Goal: Obtain resource: Obtain resource

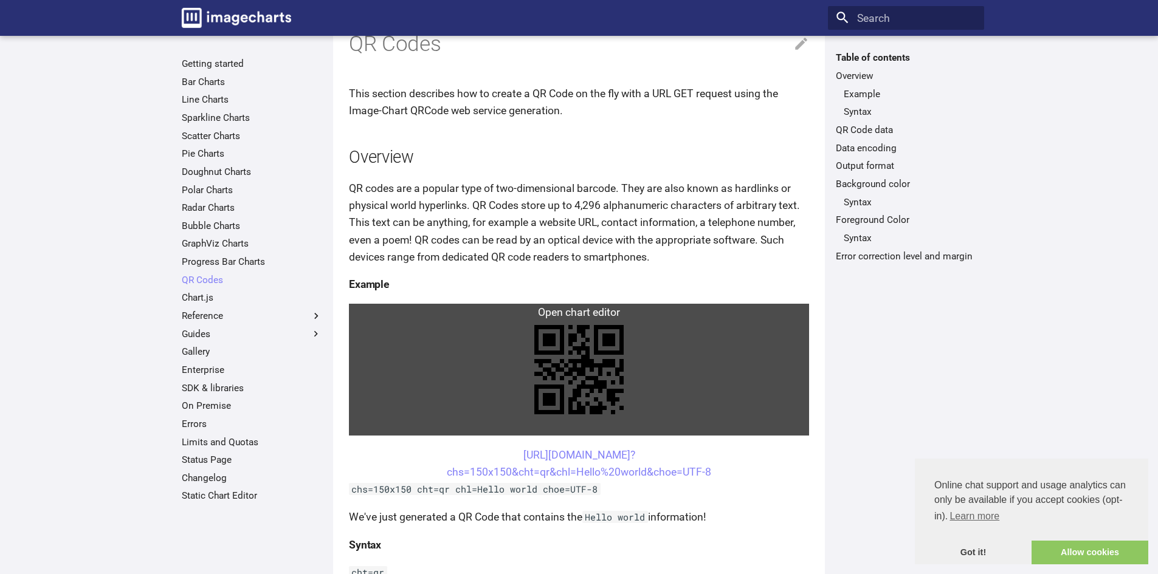
scroll to position [61, 0]
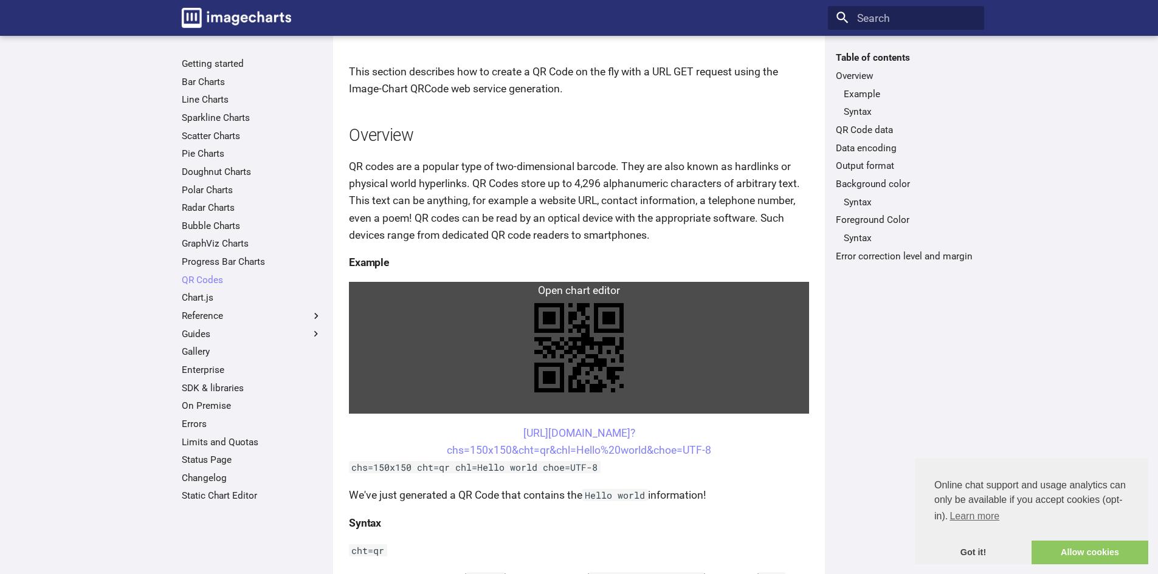
click at [609, 288] on link at bounding box center [579, 348] width 460 height 132
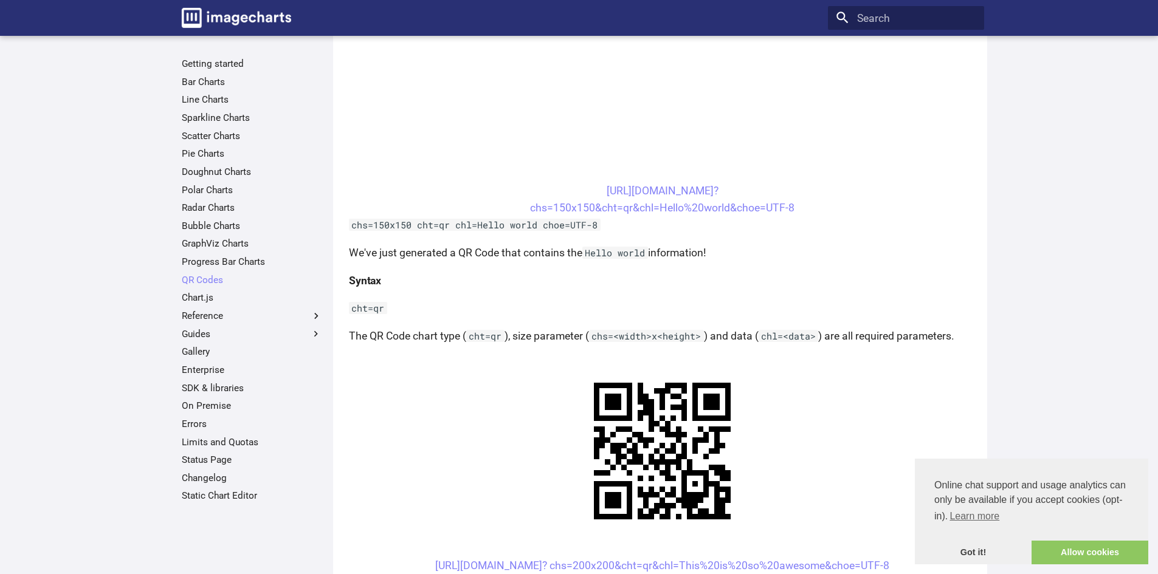
scroll to position [668, 0]
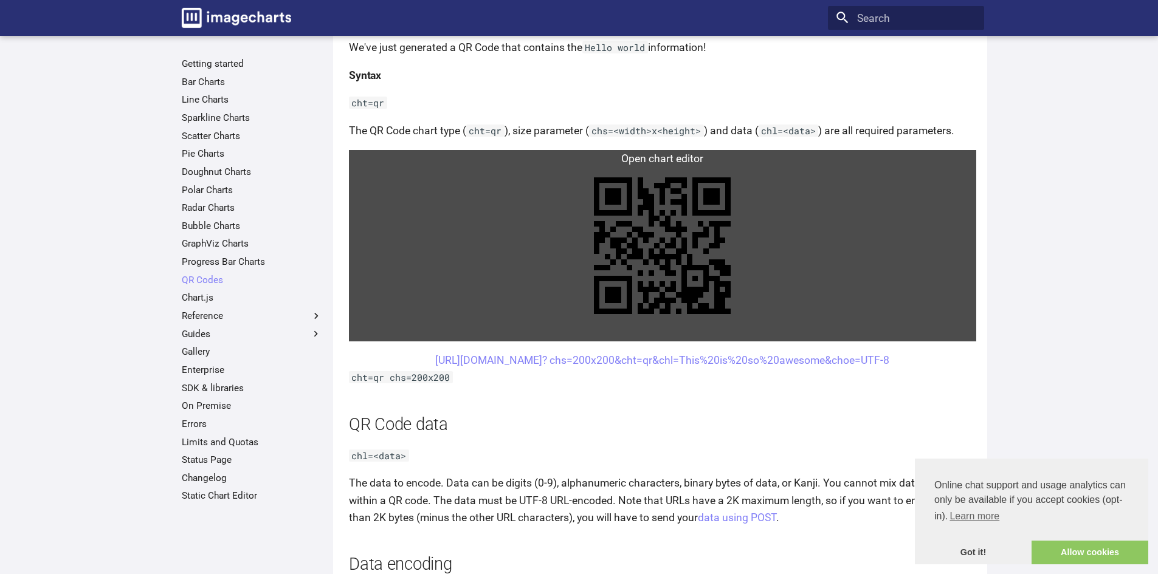
click at [681, 269] on link at bounding box center [662, 245] width 627 height 191
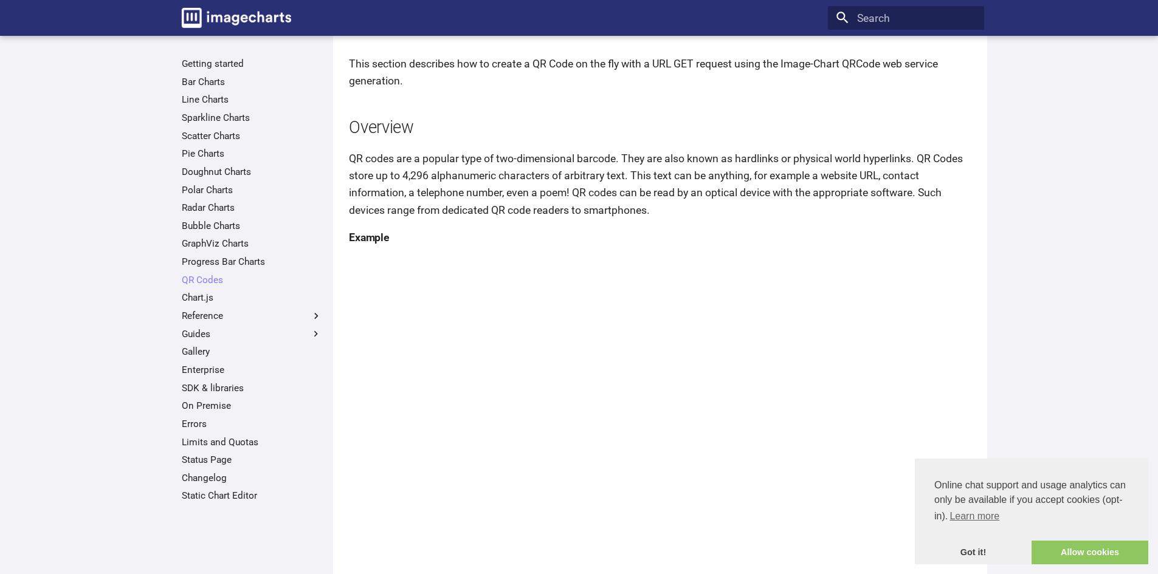
scroll to position [0, 0]
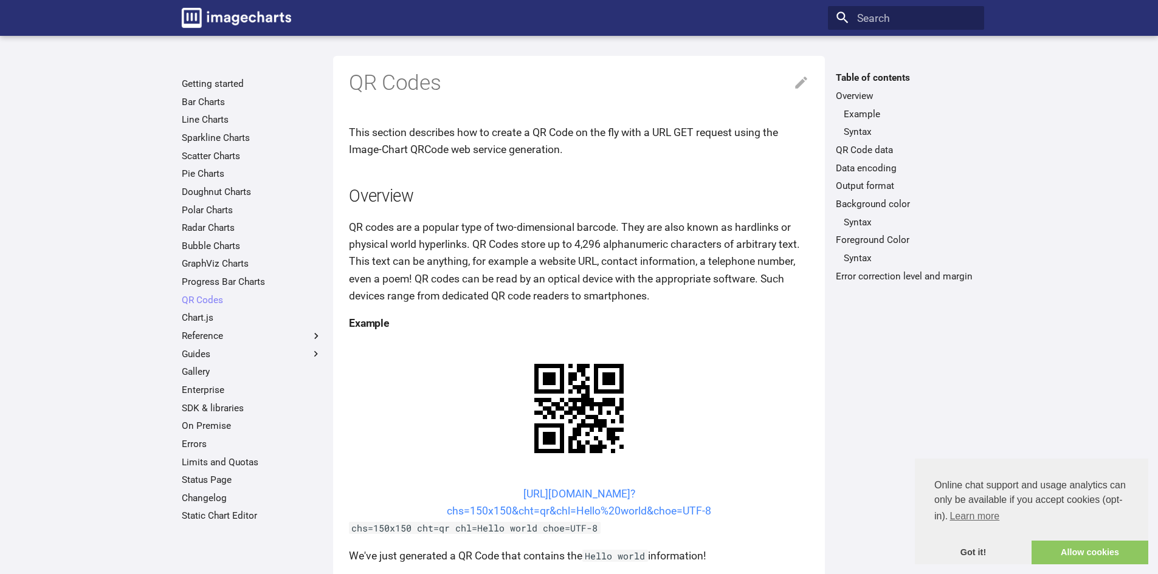
click at [547, 488] on link "[URL][DOMAIN_NAME]? chs=150x150&cht=qr&chl=Hello%20world&choe=UTF-8" at bounding box center [579, 502] width 264 height 29
click at [611, 488] on link "[URL][DOMAIN_NAME]? chs=150x150&cht=qr&chl=Hello%20world&choe=UTF-8" at bounding box center [579, 502] width 264 height 29
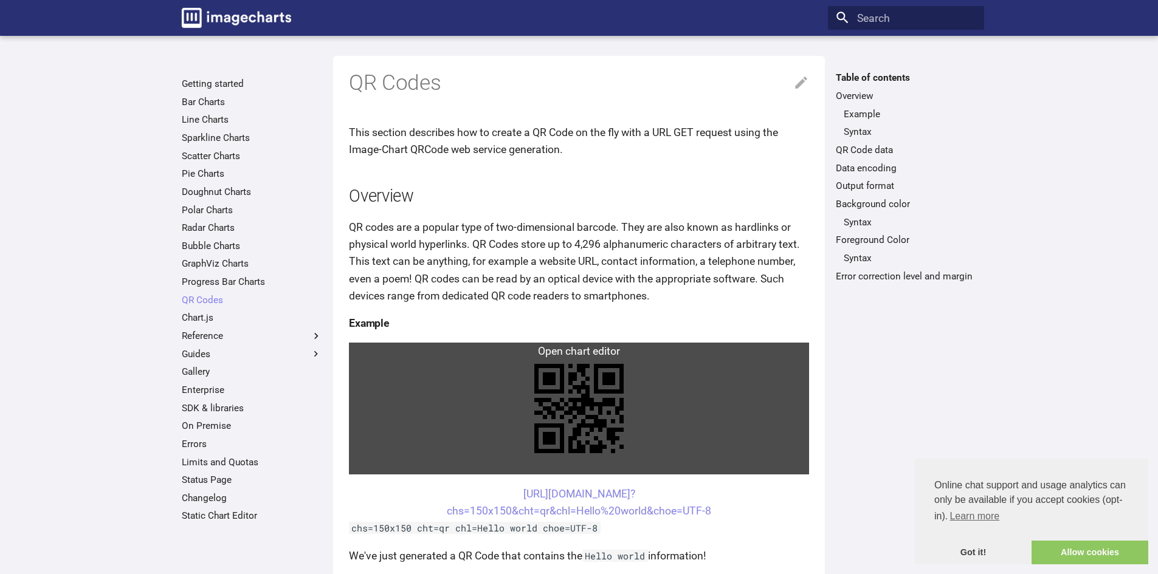
click at [600, 408] on link at bounding box center [579, 409] width 460 height 132
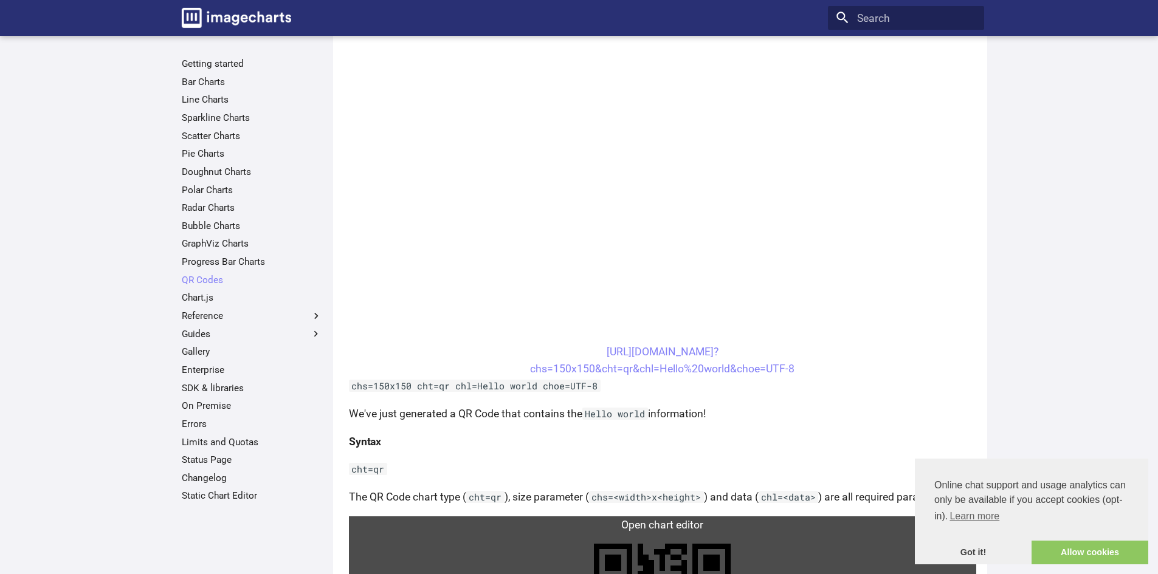
scroll to position [365, 0]
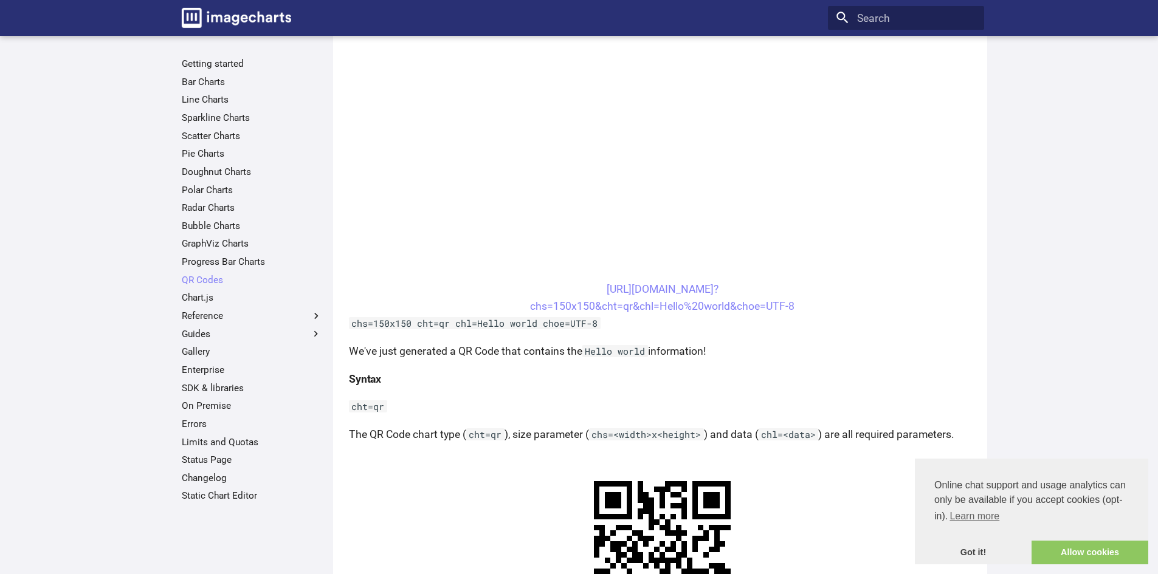
drag, startPoint x: 804, startPoint y: 304, endPoint x: 551, endPoint y: 287, distance: 253.9
click at [551, 287] on center "[URL][DOMAIN_NAME]? chs=150x150&cht=qr&chl=Hello%20world&choe=UTF-8" at bounding box center [662, 298] width 627 height 34
copy link "[URL][DOMAIN_NAME]? chs=150x150&cht=qr&chl=Hello%20world&choe=UTF-8"
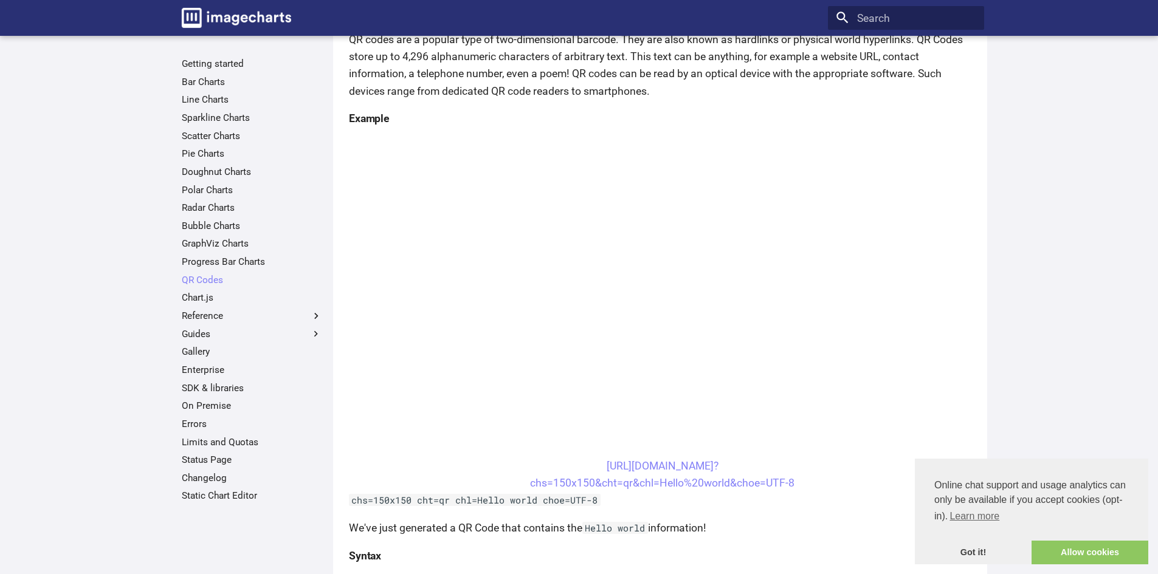
scroll to position [182, 0]
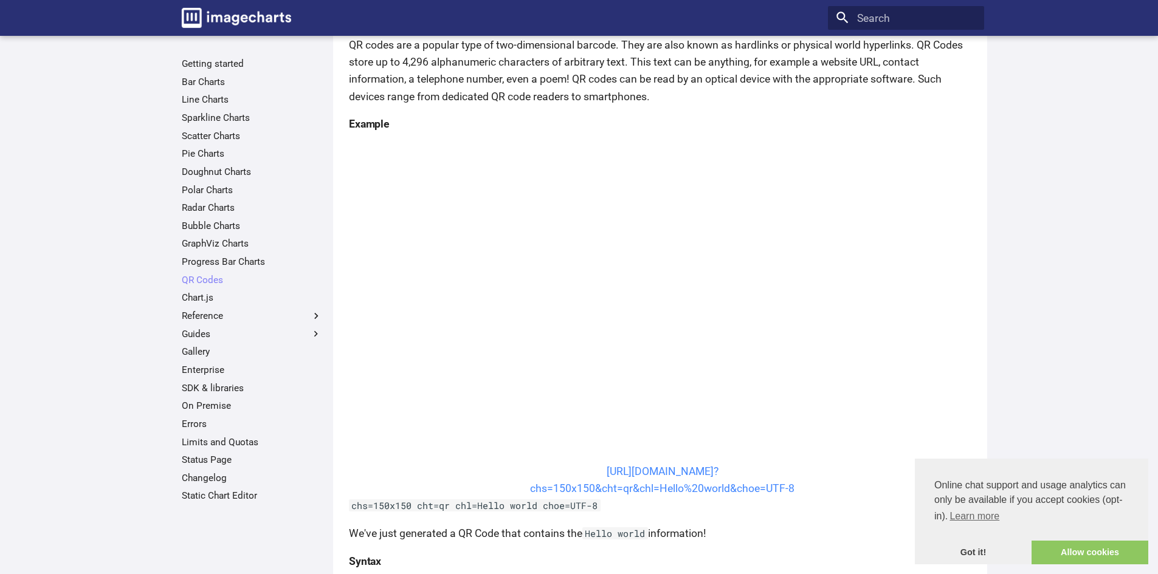
copy link "[URL][DOMAIN_NAME]? chs=150x150&cht=qr&chl=Hello%20world&choe=UTF-8"
